Goal: Information Seeking & Learning: Learn about a topic

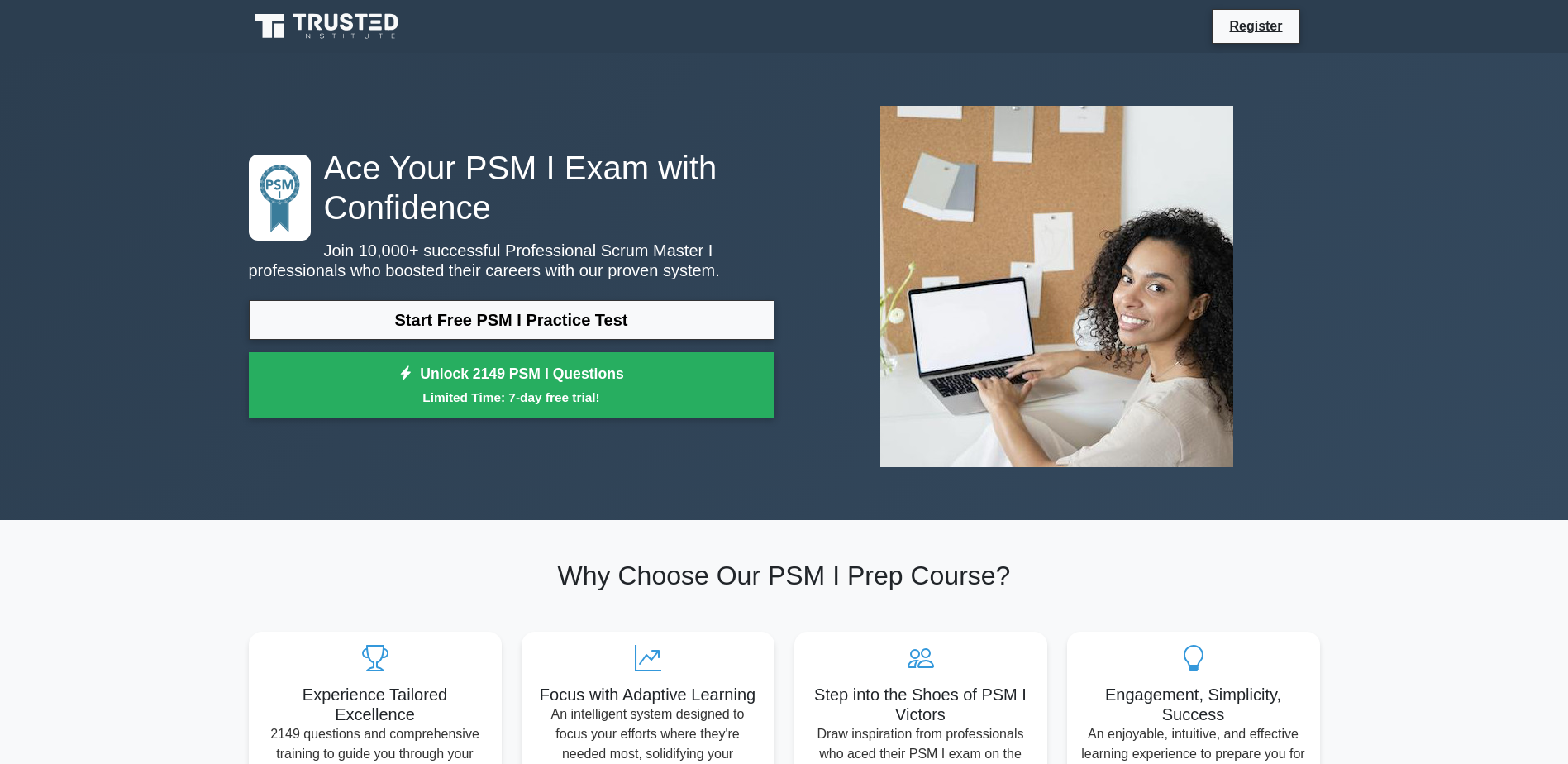
click at [502, 323] on link "Start Free PSM I Practice Test" at bounding box center [512, 320] width 526 height 40
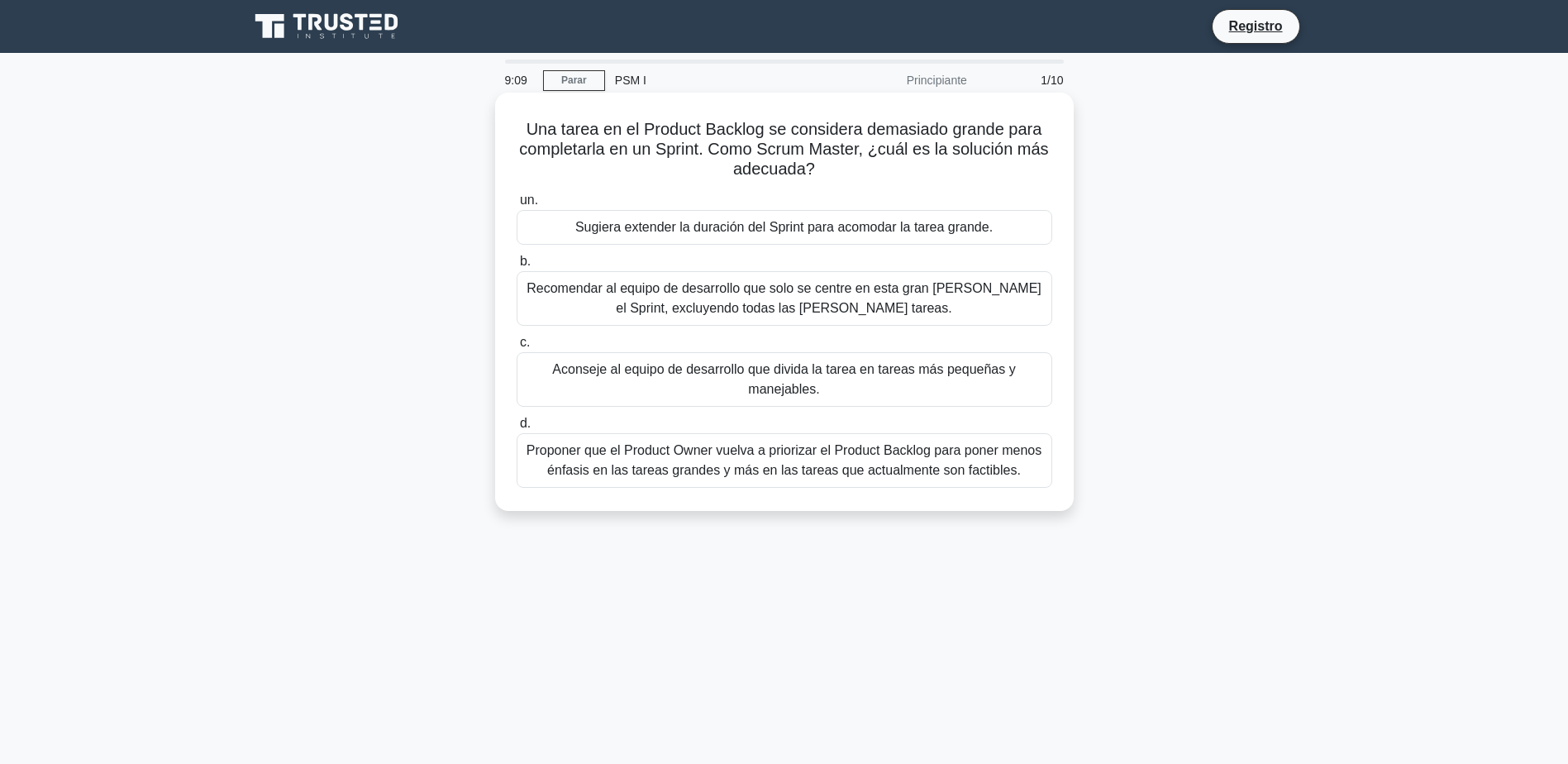
click at [719, 378] on div "Aconseje al equipo de desarrollo que divida la tarea en tareas más pequeñas y m…" at bounding box center [784, 379] width 536 height 55
click at [517, 348] on input "c. Aconseje al equipo de desarrollo que divida la tarea en tareas más pequeñas …" at bounding box center [517, 343] width 0 height 11
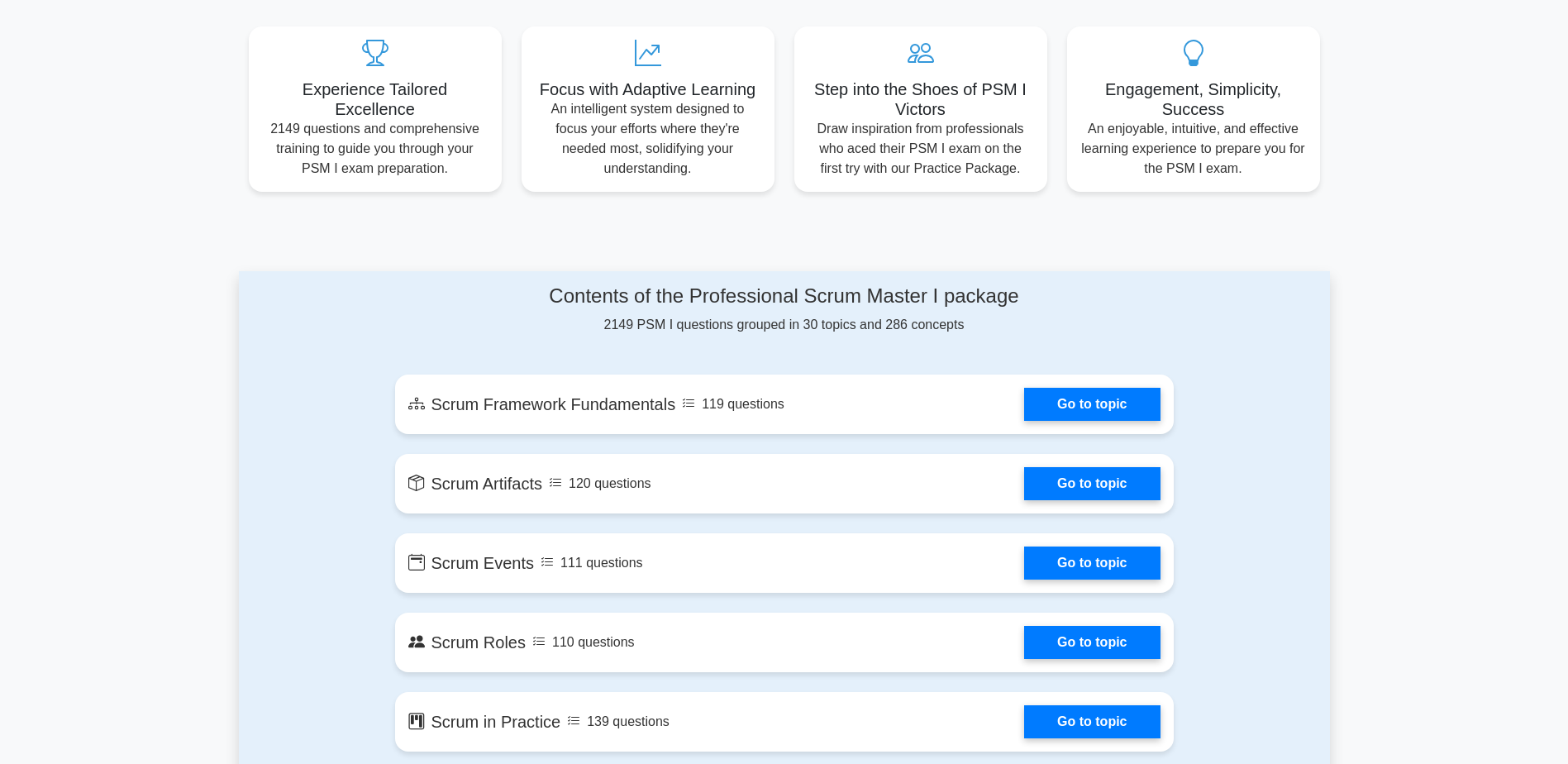
scroll to position [606, 0]
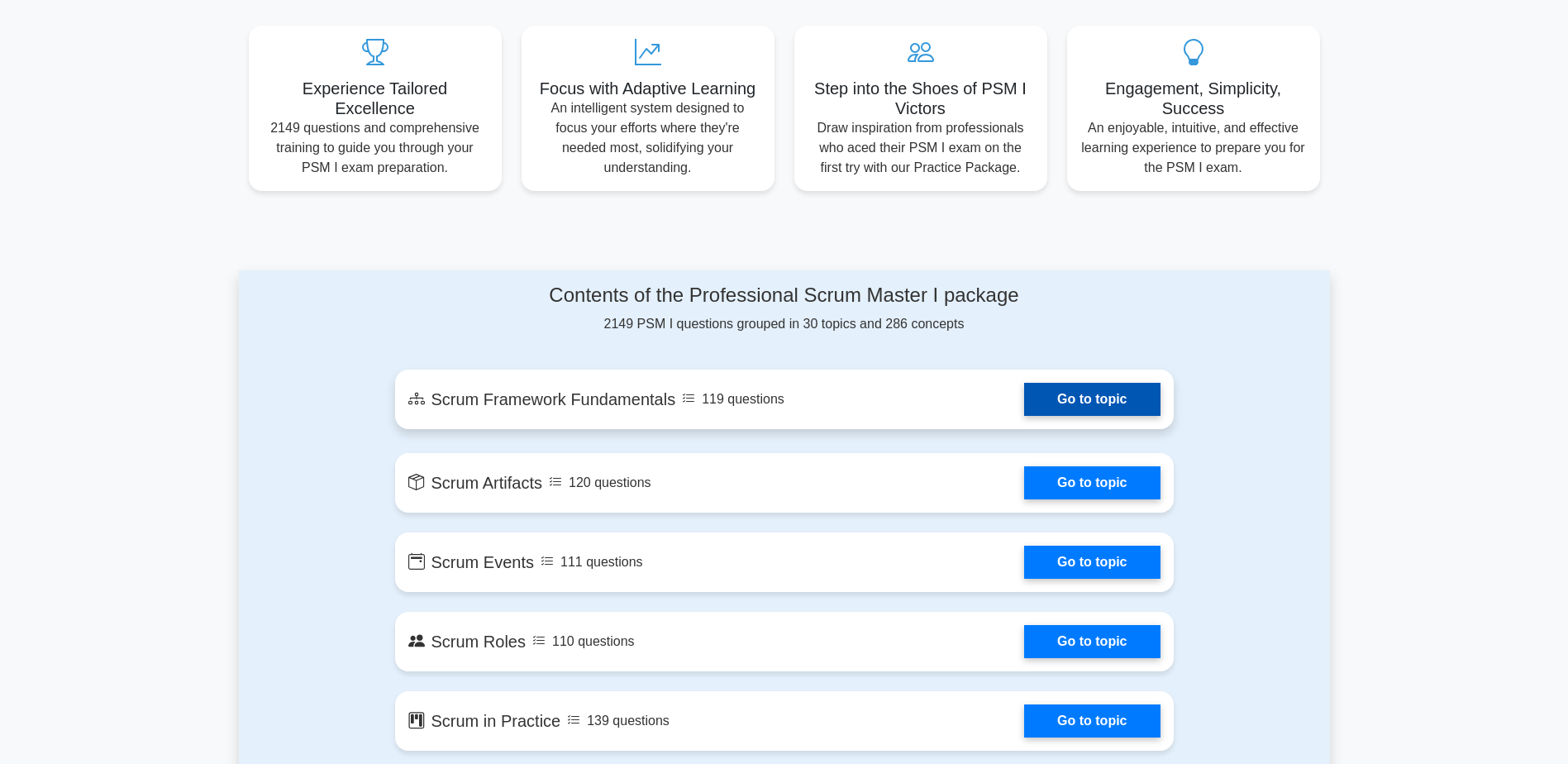
click at [1088, 403] on link "Go to topic" at bounding box center [1091, 399] width 136 height 33
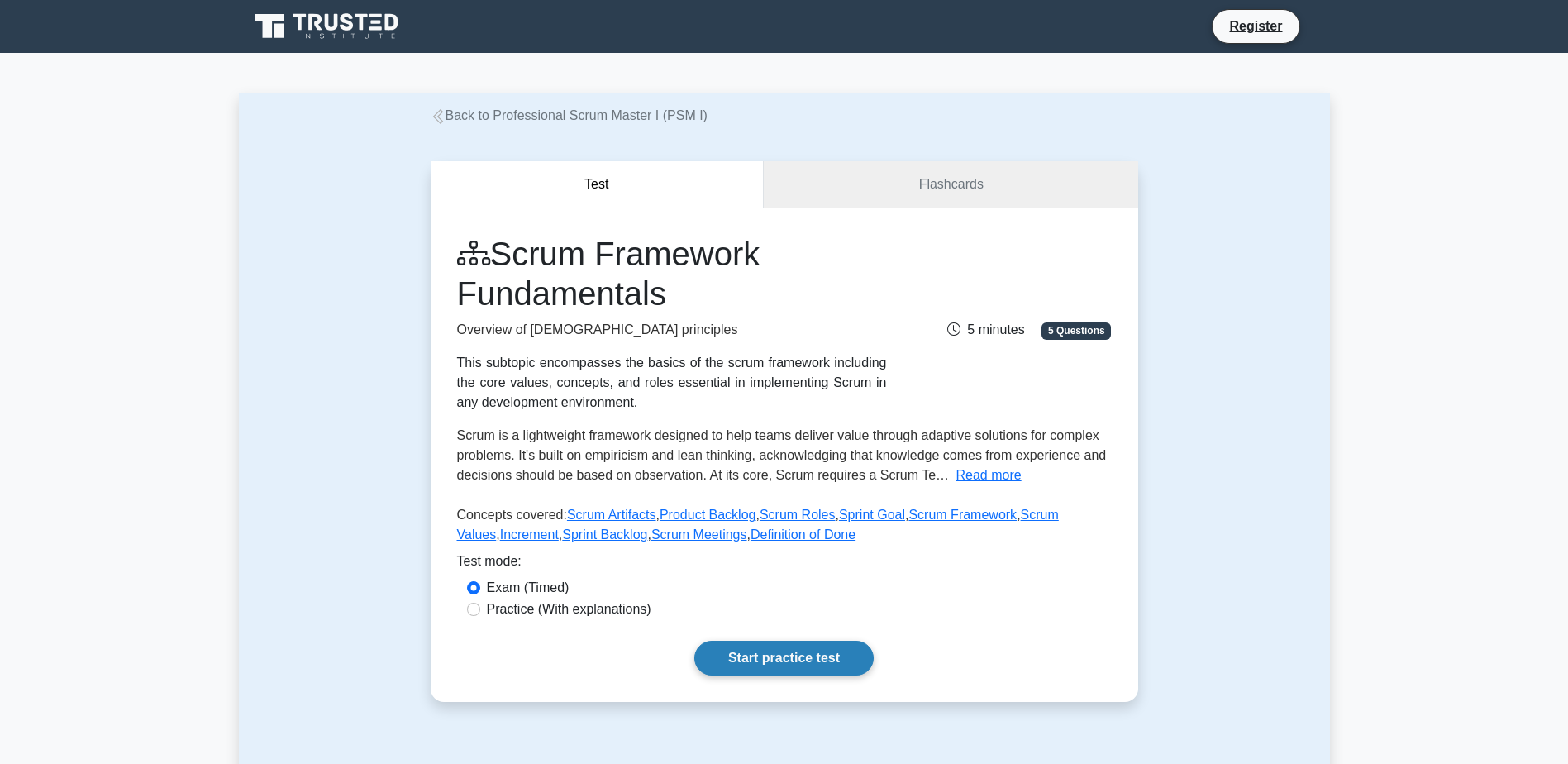
click at [812, 661] on link "Start practice test" at bounding box center [784, 658] width 179 height 35
click at [492, 608] on label "Practice (With explanations)" at bounding box center [568, 609] width 165 height 20
click at [480, 608] on input "Practice (With explanations)" at bounding box center [474, 609] width 14 height 14
radio input "true"
click at [893, 187] on link "Flashcards" at bounding box center [950, 185] width 374 height 47
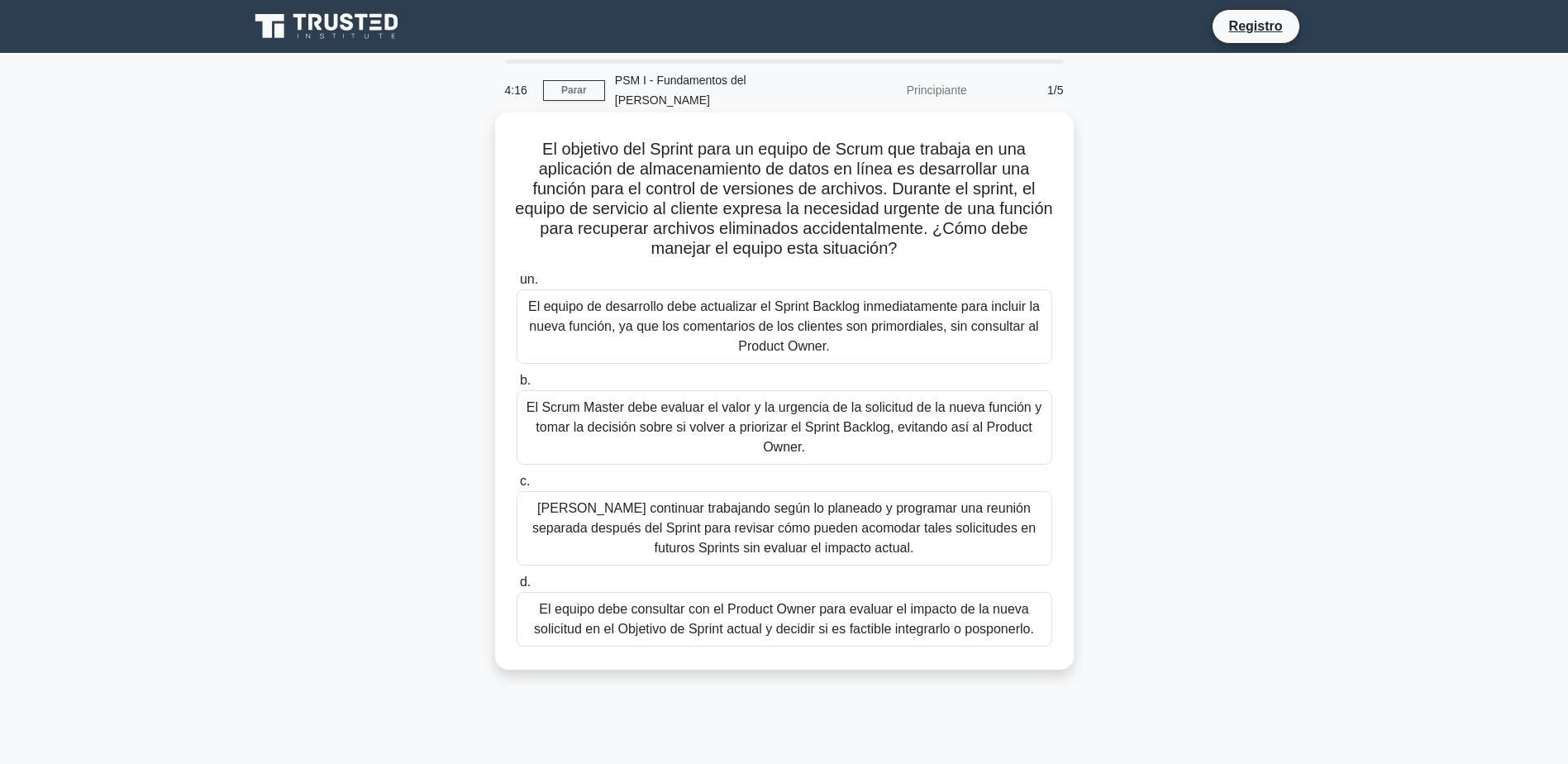
click at [895, 512] on div "[PERSON_NAME] continuar trabajando según lo planeado y programar una reunión se…" at bounding box center [784, 528] width 536 height 75
click at [517, 487] on input "c. Deben continuar trabajando según lo planeado y programar una reunión separad…" at bounding box center [517, 482] width 0 height 11
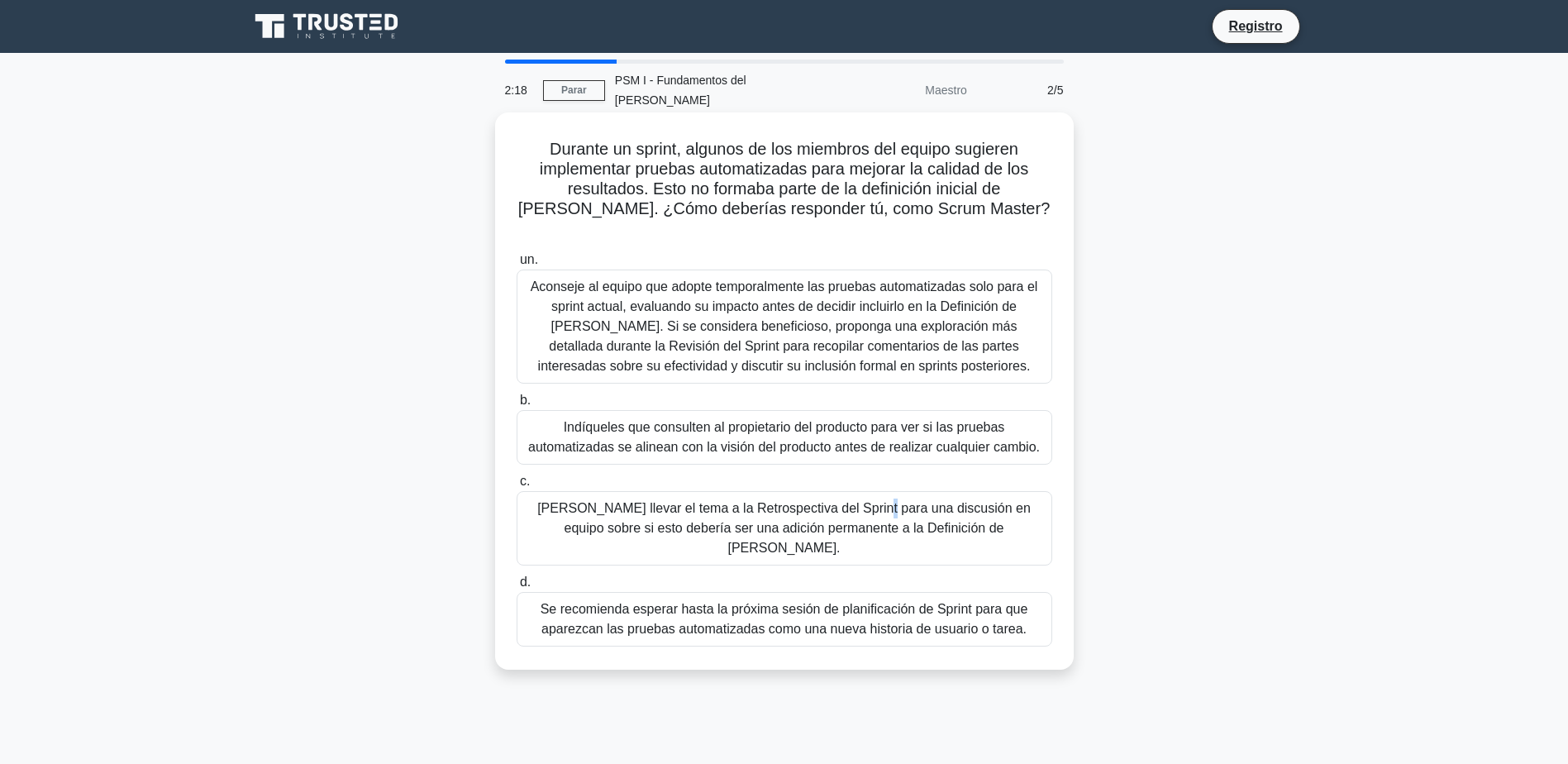
click at [840, 491] on div "Sugiera llevar el tema a la Retrospectiva del Sprint para una discusión en equi…" at bounding box center [784, 528] width 536 height 75
drag, startPoint x: 840, startPoint y: 478, endPoint x: 740, endPoint y: 486, distance: 100.3
click at [740, 491] on div "Sugiera llevar el tema a la Retrospectiva del Sprint para una discusión en equi…" at bounding box center [784, 528] width 536 height 75
click at [517, 486] on input "c. Sugiera llevar el tema a la Retrospectiva del Sprint para una discusión en e…" at bounding box center [517, 482] width 0 height 11
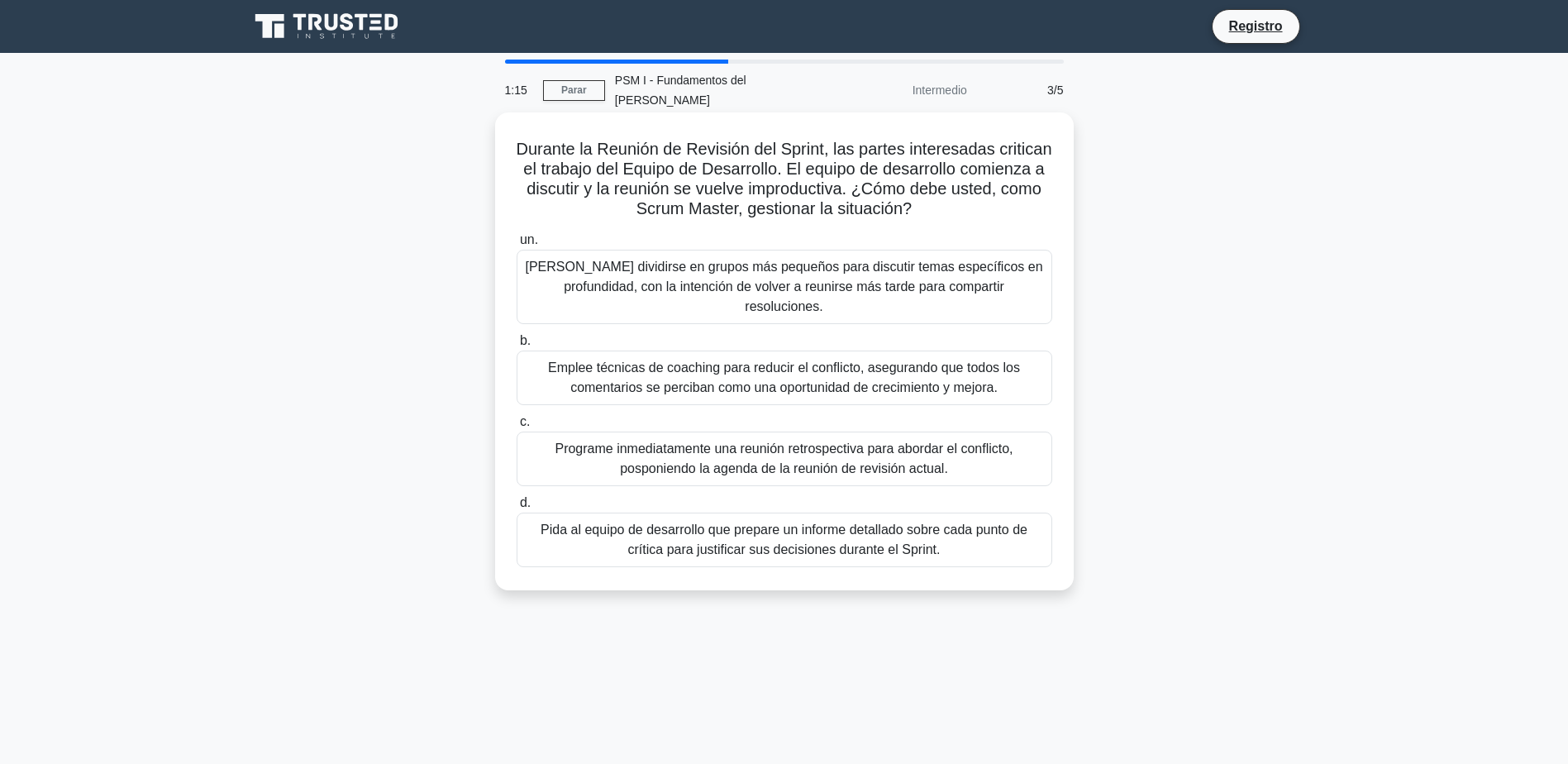
click at [856, 431] on div "Programe inmediatamente una reunión retrospectiva para abordar el conflicto, po…" at bounding box center [784, 458] width 536 height 55
click at [517, 423] on input "c. Programe inmediatamente una reunión retrospectiva para abordar el conflicto,…" at bounding box center [517, 422] width 0 height 11
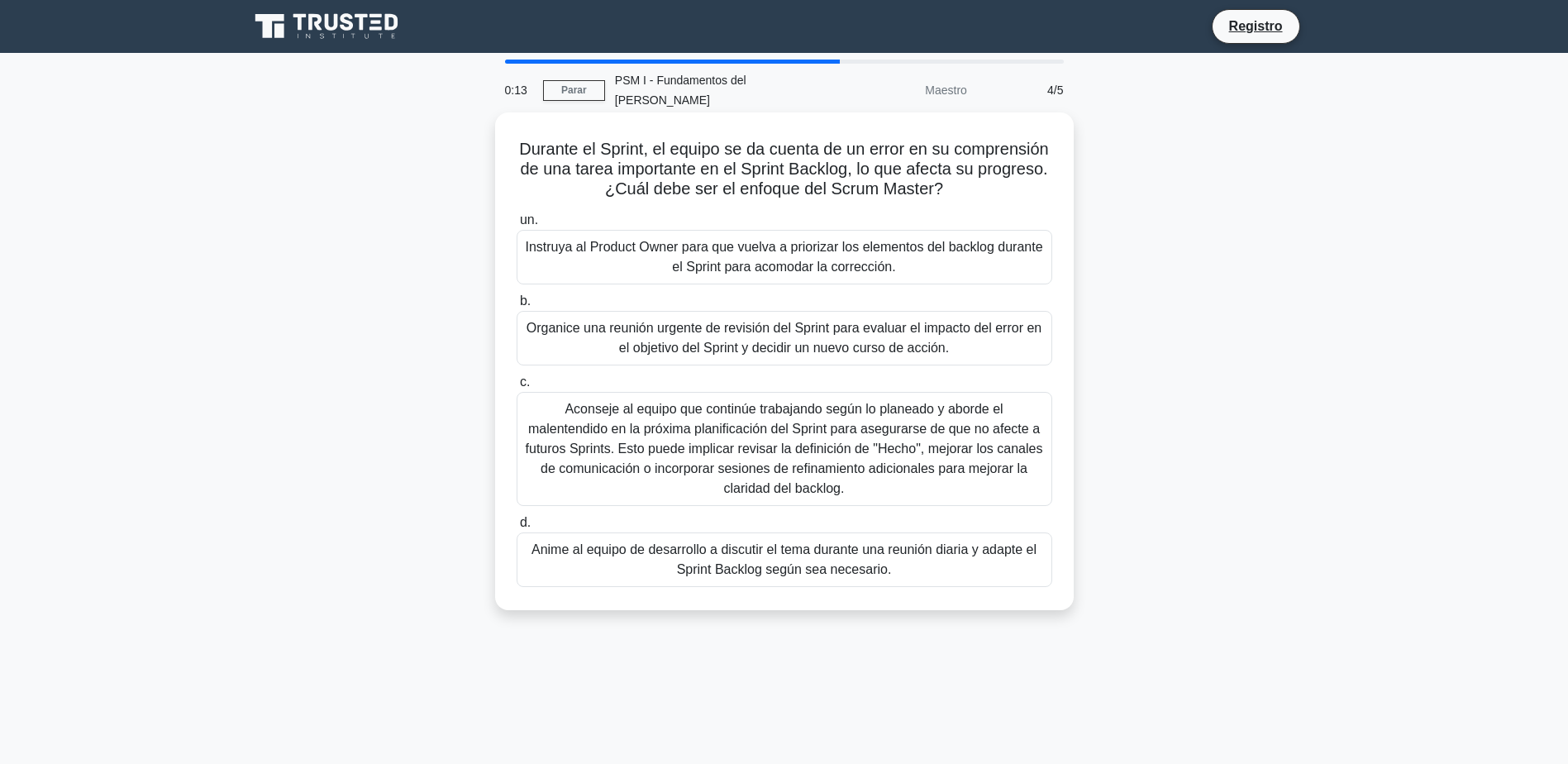
click at [794, 547] on div "Anime al equipo de desarrollo a discutir el tema durante una reunión diaria y a…" at bounding box center [784, 559] width 536 height 55
click at [517, 528] on input "d. Anime al equipo de desarrollo a discutir el tema durante una reunión diaria …" at bounding box center [517, 523] width 0 height 11
